Goal: Task Accomplishment & Management: Manage account settings

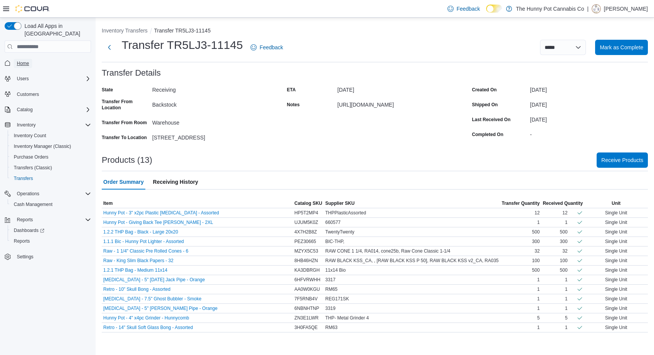
click at [15, 59] on link "Home" at bounding box center [23, 63] width 18 height 9
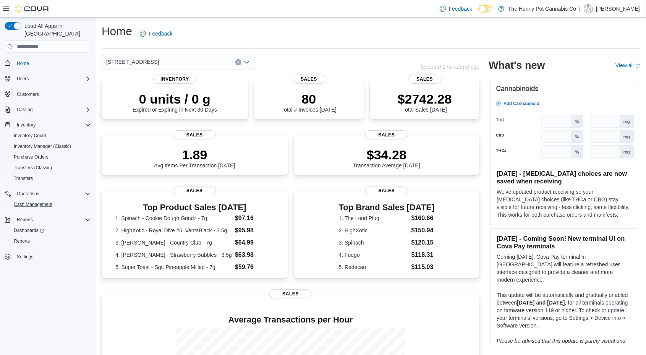
click at [32, 201] on button "Cash Management" at bounding box center [51, 204] width 86 height 11
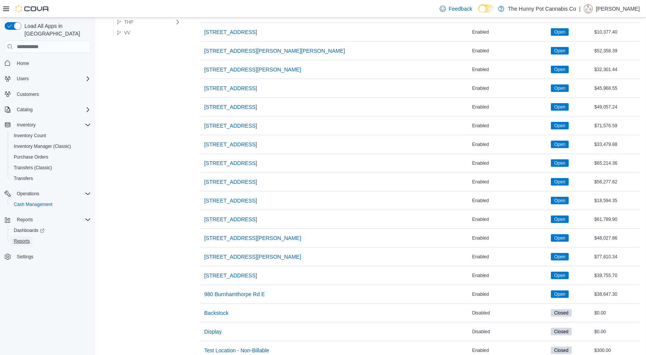
scroll to position [561, 0]
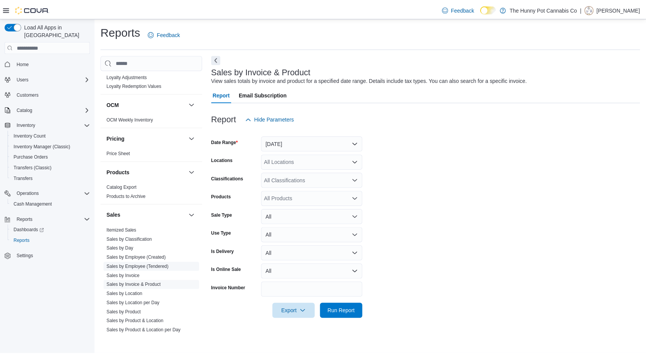
scroll to position [285, 0]
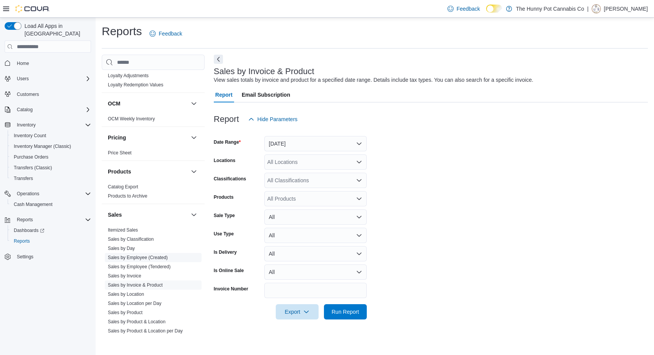
click at [161, 255] on link "Sales by Employee (Created)" at bounding box center [138, 257] width 60 height 5
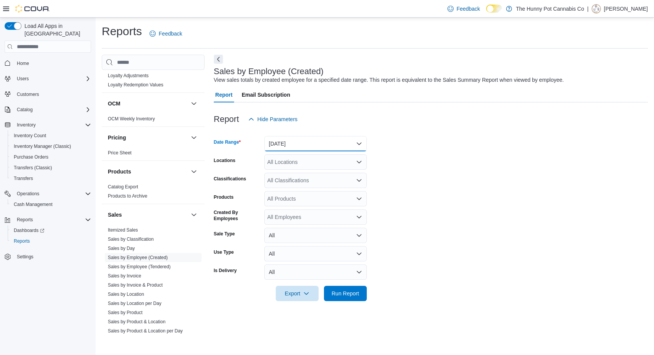
click at [298, 141] on button "Yesterday" at bounding box center [315, 143] width 102 height 15
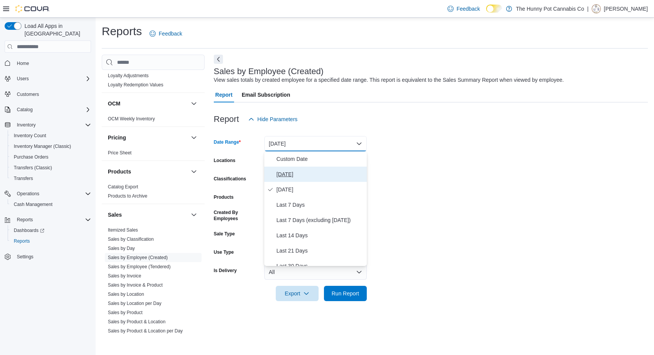
click at [294, 168] on button "Today" at bounding box center [315, 174] width 102 height 15
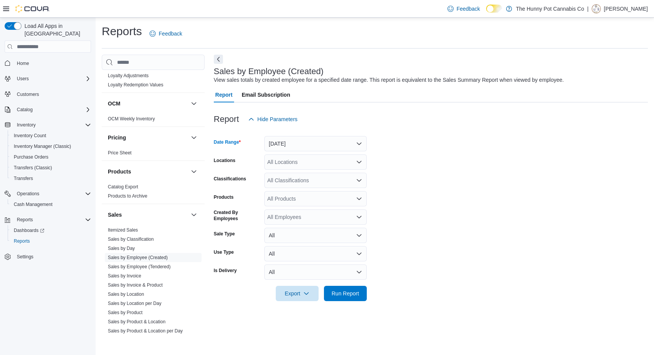
click at [305, 164] on div "All Locations" at bounding box center [315, 161] width 102 height 15
type input "****"
click at [307, 172] on span "[STREET_ADDRESS]" at bounding box center [307, 175] width 53 height 8
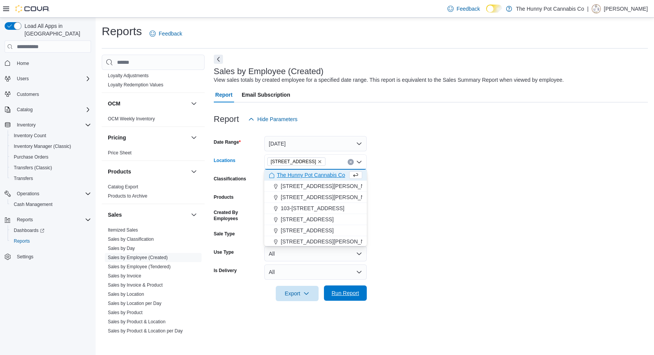
click at [347, 293] on span "Run Report" at bounding box center [345, 293] width 28 height 8
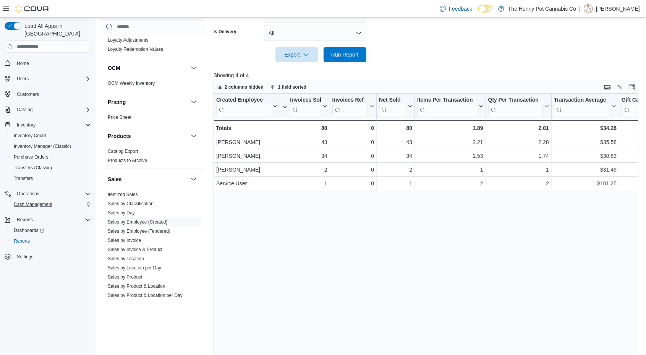
click at [58, 200] on div "Cash Management" at bounding box center [51, 204] width 80 height 9
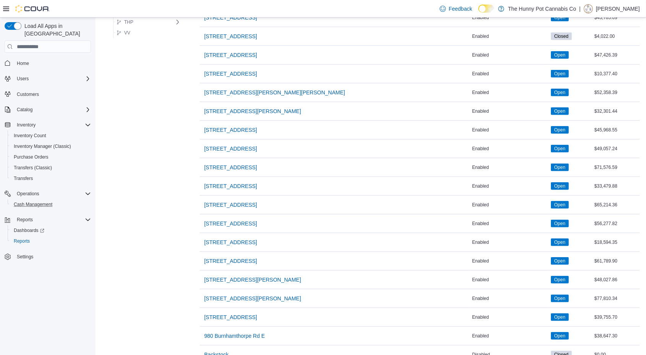
scroll to position [509, 0]
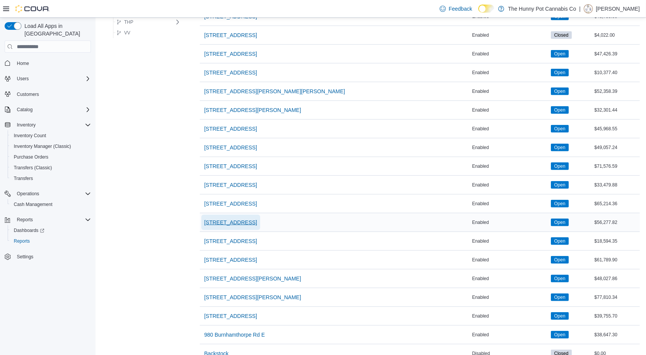
click at [237, 219] on span "[STREET_ADDRESS]" at bounding box center [230, 223] width 53 height 8
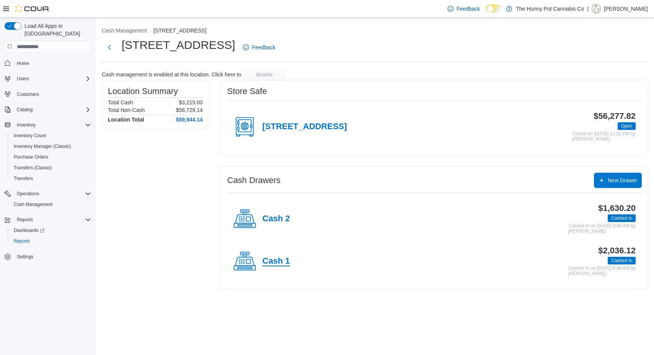
click at [273, 265] on h4 "Cash 1" at bounding box center [276, 261] width 28 height 10
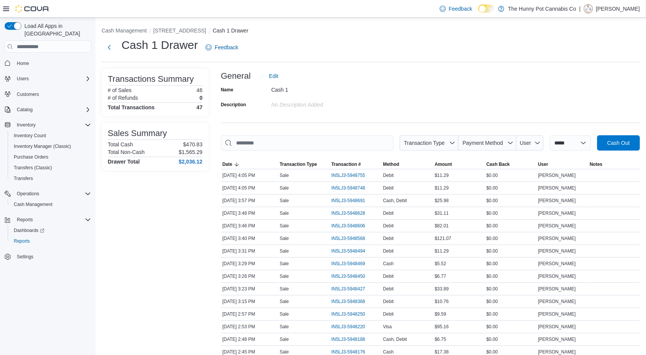
click at [411, 227] on div "Debit" at bounding box center [408, 225] width 52 height 9
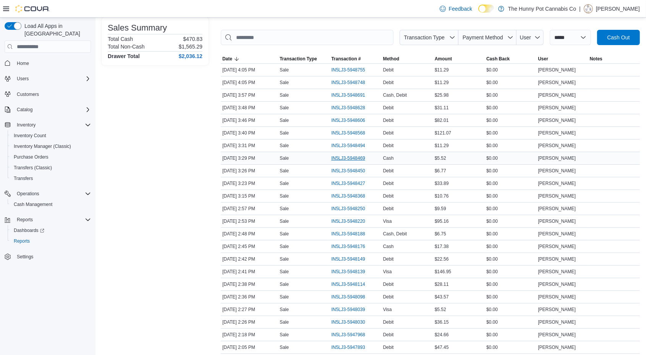
scroll to position [105, 0]
click at [360, 79] on span "IN5LJ3-5948748" at bounding box center [352, 82] width 42 height 9
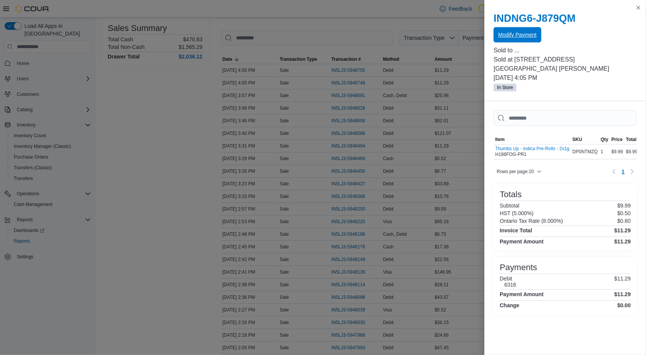
click at [513, 34] on span "Modify Payment" at bounding box center [517, 35] width 38 height 8
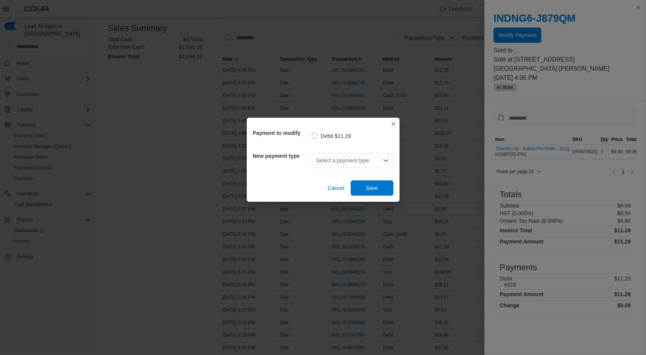
click at [353, 161] on div "Select a payment type" at bounding box center [353, 160] width 82 height 15
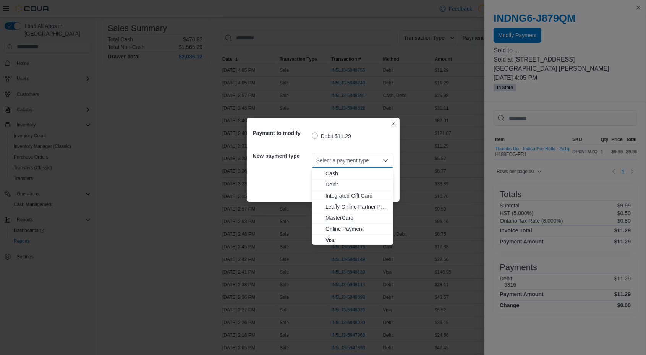
click at [352, 218] on span "MasterCard" at bounding box center [357, 218] width 63 height 8
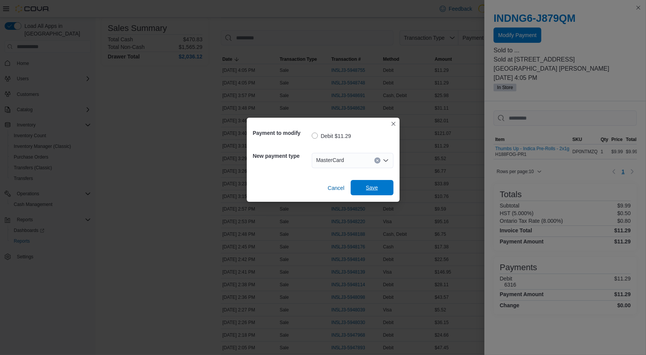
click at [377, 184] on span "Save" at bounding box center [372, 188] width 12 height 8
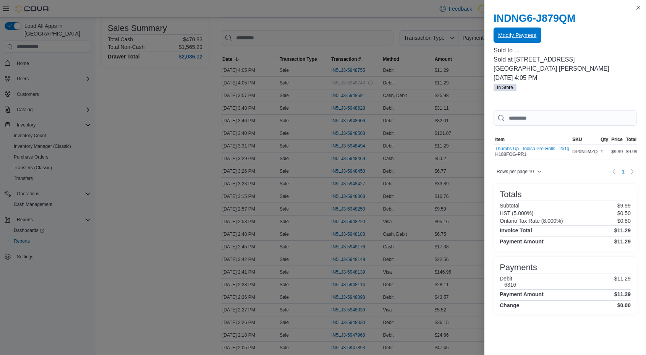
scroll to position [0, 0]
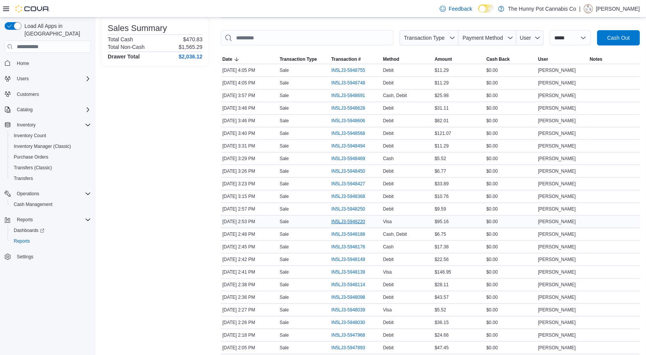
click at [352, 224] on div "IN5LJ3-5948220" at bounding box center [356, 222] width 52 height 12
click at [359, 220] on span "IN5LJ3-5948220" at bounding box center [348, 222] width 34 height 6
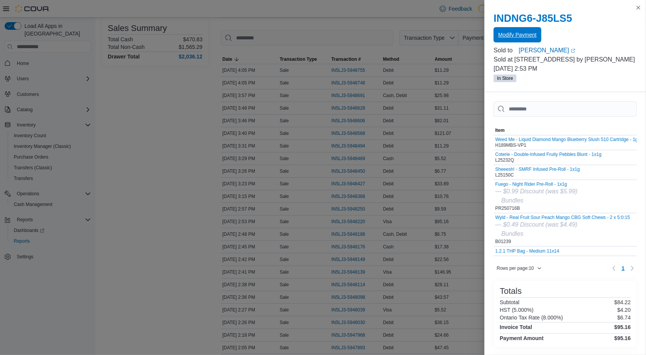
click at [530, 32] on span "Modify Payment" at bounding box center [517, 35] width 38 height 8
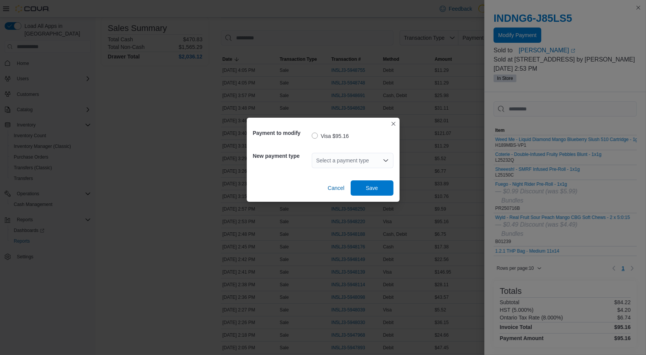
click at [334, 158] on div "Select a payment type" at bounding box center [353, 160] width 82 height 15
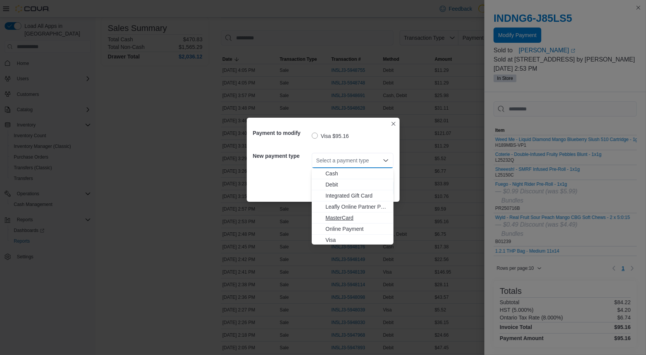
click at [334, 215] on span "MasterCard" at bounding box center [357, 218] width 63 height 8
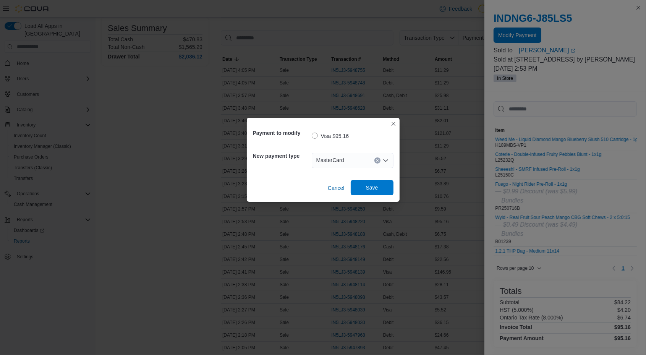
click at [376, 184] on span "Save" at bounding box center [372, 188] width 12 height 8
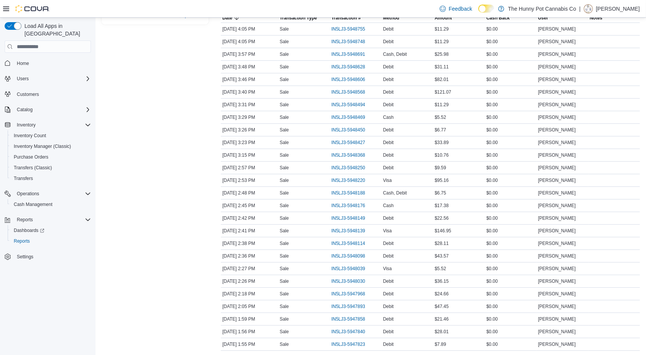
scroll to position [146, 0]
click at [344, 266] on span "IN5LJ3-5948039" at bounding box center [348, 269] width 34 height 6
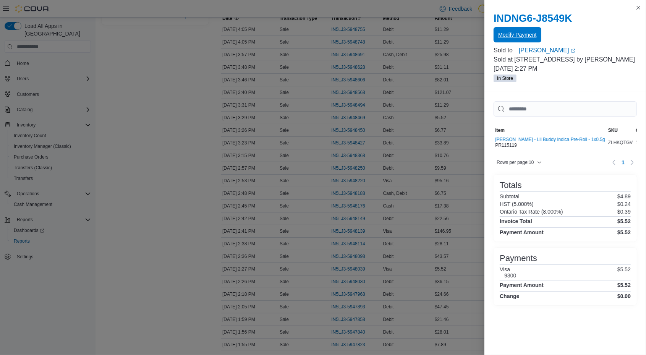
click at [520, 35] on span "Modify Payment" at bounding box center [517, 35] width 38 height 8
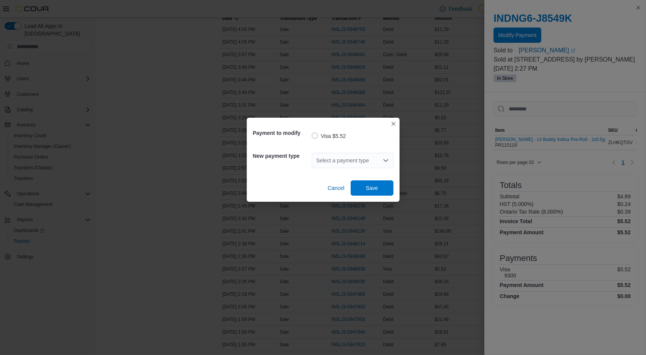
click at [331, 163] on div "Select a payment type" at bounding box center [353, 160] width 82 height 15
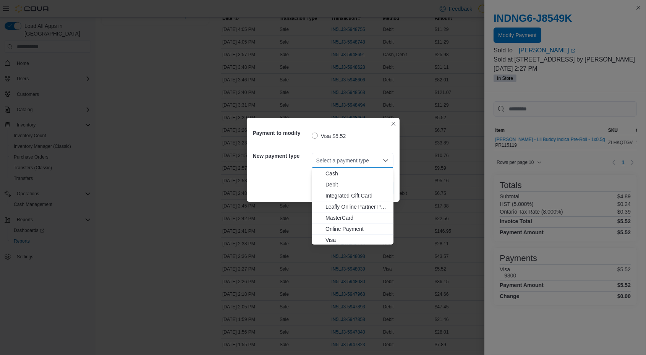
click at [331, 182] on span "Debit" at bounding box center [357, 185] width 63 height 8
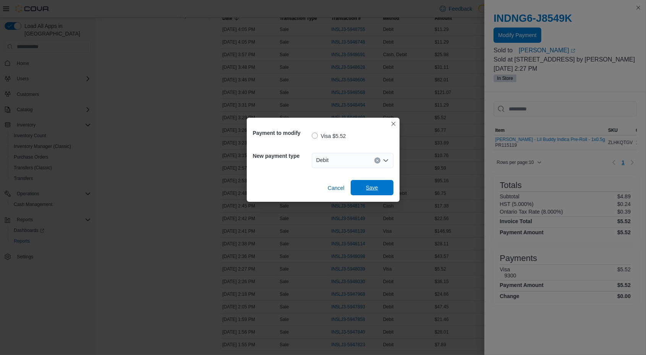
click at [376, 185] on span "Save" at bounding box center [372, 188] width 12 height 8
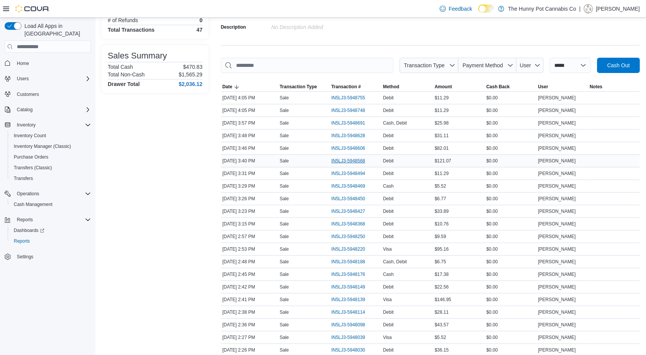
scroll to position [0, 0]
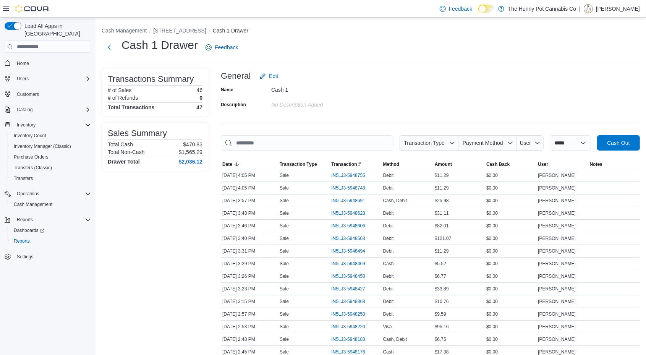
click at [327, 93] on div "Cash 1" at bounding box center [322, 88] width 102 height 9
